Goal: Find contact information: Find contact information

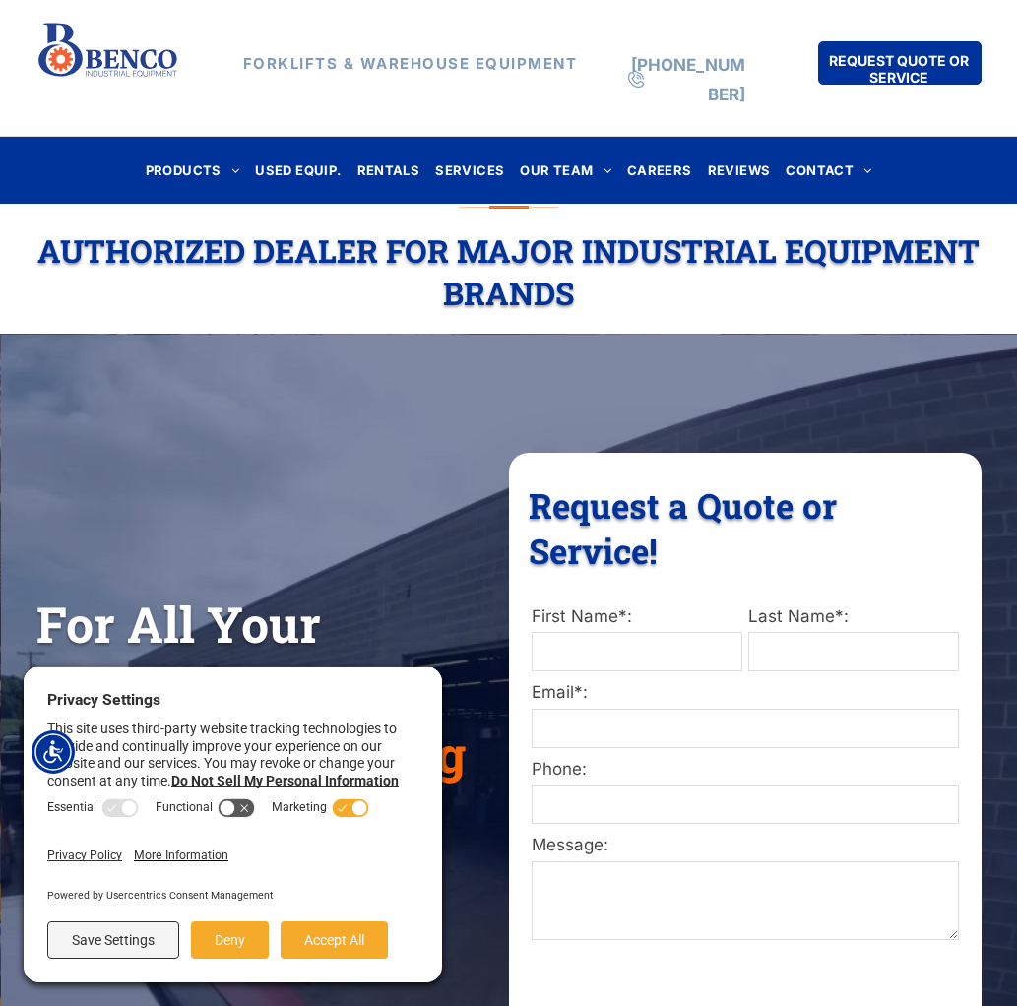
click at [838, 172] on span "CONTACT" at bounding box center [828, 169] width 86 height 27
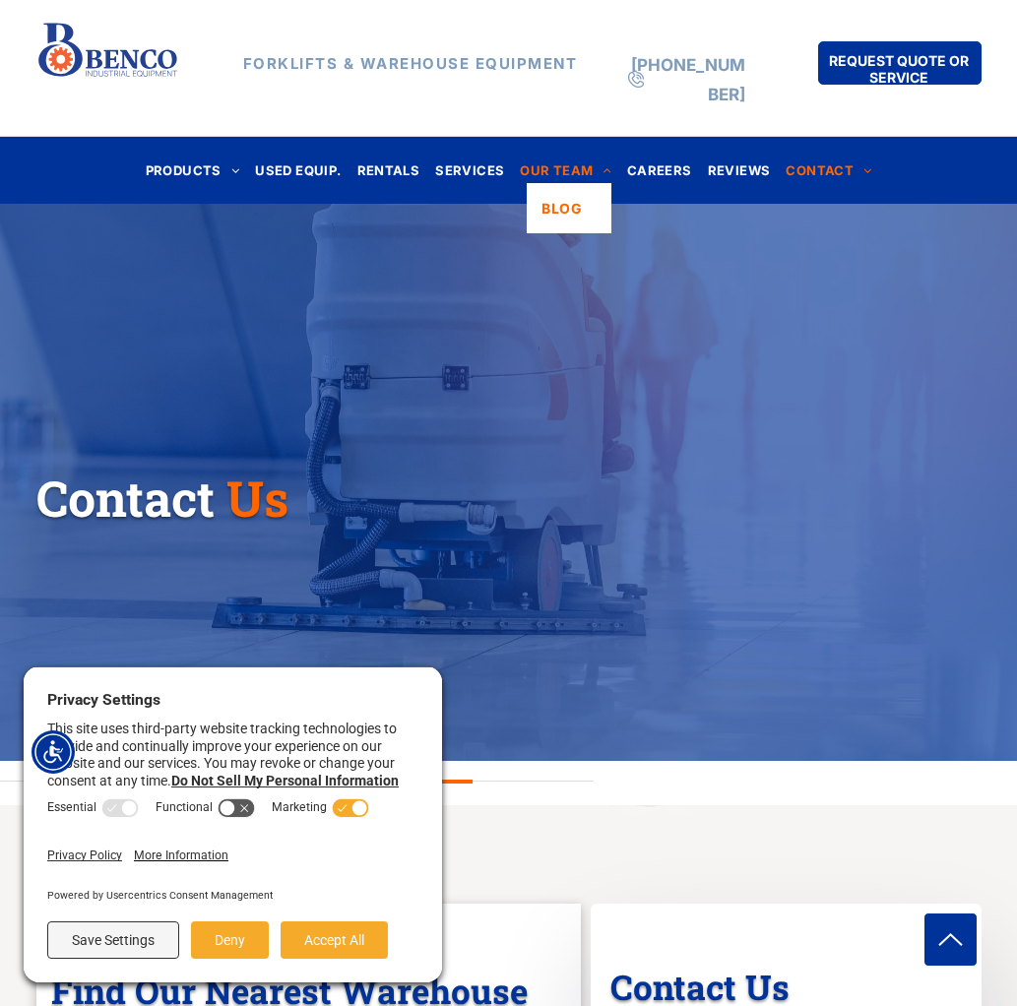
click at [572, 166] on span "OUR TEAM" at bounding box center [566, 169] width 92 height 27
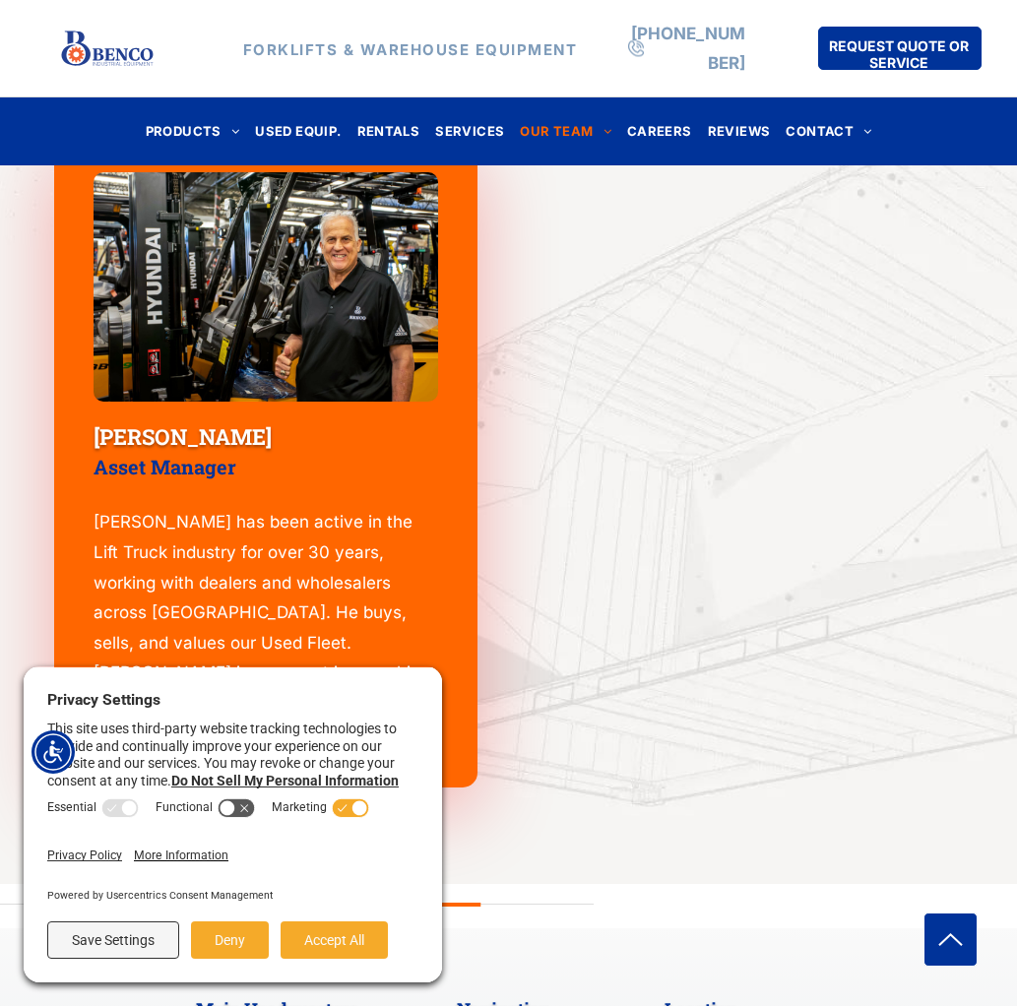
scroll to position [2434, 0]
